Goal: Find specific page/section: Find specific page/section

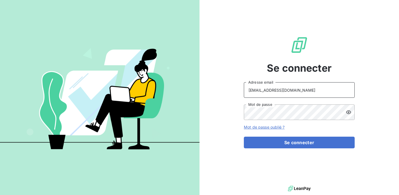
drag, startPoint x: 301, startPoint y: 91, endPoint x: 214, endPoint y: 91, distance: 87.3
click at [214, 91] on div "Se connecter [EMAIL_ADDRESS][DOMAIN_NAME] Adresse email Mot de passe Mot de pas…" at bounding box center [300, 92] width 200 height 184
type input "admin@serpe"
click at [217, 106] on div "Se connecter admin@serpe Adresse email Mot de passe Mot de passe oublié ? Se co…" at bounding box center [300, 92] width 200 height 184
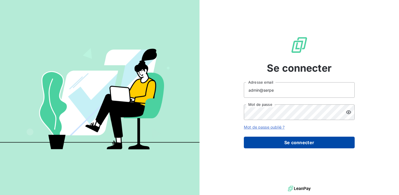
click at [305, 145] on button "Se connecter" at bounding box center [299, 142] width 111 height 12
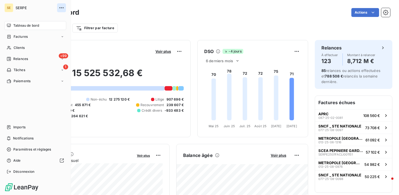
click at [59, 7] on icon "button" at bounding box center [62, 8] width 6 height 6
click at [18, 48] on span "Clients" at bounding box center [19, 47] width 11 height 5
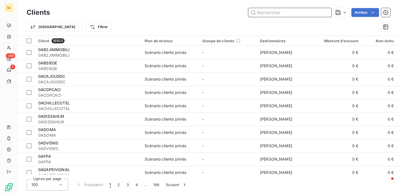
click at [292, 14] on input "text" at bounding box center [289, 12] width 83 height 9
paste input "41AGESTIM"
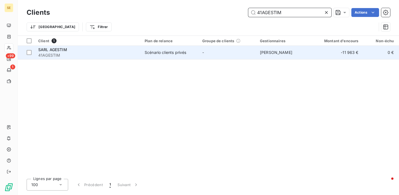
type input "41AGESTIM"
click at [89, 52] on div "SARL AGESTIM" at bounding box center [88, 50] width 100 height 6
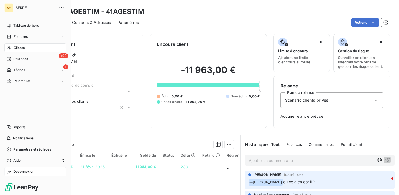
click at [22, 170] on span "Déconnexion" at bounding box center [23, 171] width 21 height 5
